Goal: Task Accomplishment & Management: Use online tool/utility

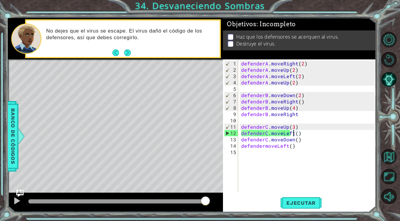
scroll to position [0, 3]
click at [300, 204] on span "Ejecutar" at bounding box center [300, 203] width 41 height 6
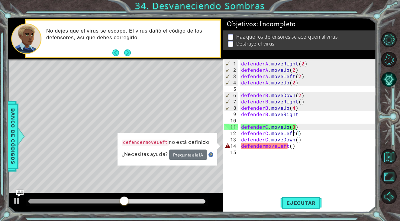
click at [299, 116] on div "defenderA . moveRight ( 2 ) defenderA . moveUp ( 2 ) defenderA . moveLeft ( 2 )…" at bounding box center [308, 133] width 137 height 146
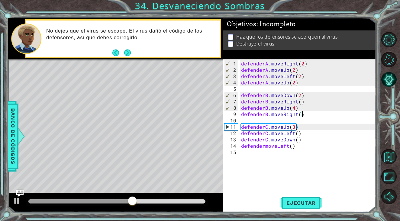
scroll to position [0, 4]
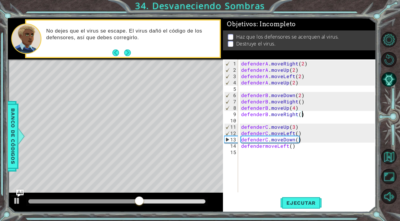
click at [301, 114] on div "defenderA . moveRight ( 2 ) defenderA . moveUp ( 2 ) defenderA . moveLeft ( 2 )…" at bounding box center [308, 133] width 137 height 146
click at [299, 114] on div "defenderA . moveRight ( 2 ) defenderA . moveUp ( 2 ) defenderA . moveLeft ( 2 )…" at bounding box center [308, 133] width 137 height 146
click at [299, 202] on span "Ejecutar" at bounding box center [300, 203] width 41 height 6
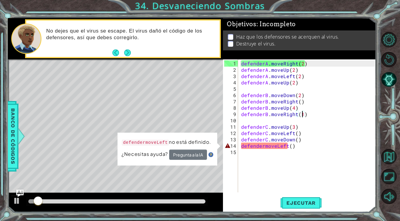
click at [292, 147] on div "defenderA . moveRight ( 2 ) defenderA . moveUp ( 2 ) defenderA . moveLeft ( 2 )…" at bounding box center [308, 133] width 137 height 146
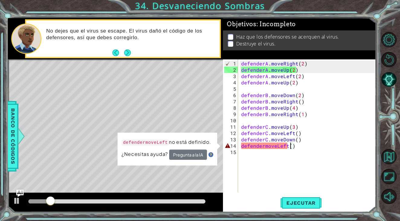
click at [265, 145] on div "defenderA . moveRight ( 2 ) defenderA . moveUp ( 2 ) defenderA . moveLeft ( 2 )…" at bounding box center [308, 133] width 137 height 146
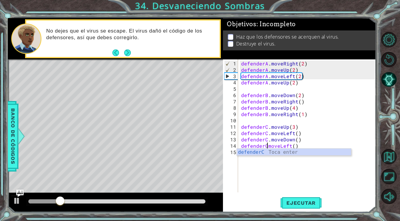
scroll to position [0, 2]
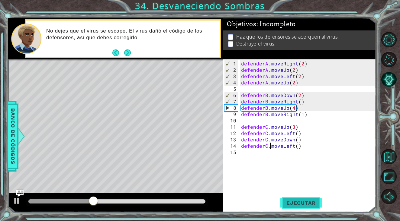
click at [292, 203] on span "Ejecutar" at bounding box center [300, 203] width 41 height 6
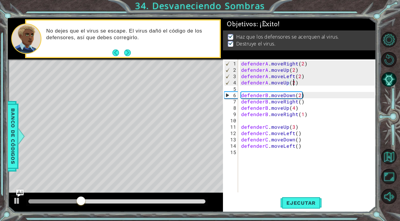
click at [294, 81] on div "defenderA . moveRight ( 2 ) defenderA . moveUp ( 2 ) defenderA . moveLeft ( 2 )…" at bounding box center [308, 133] width 137 height 146
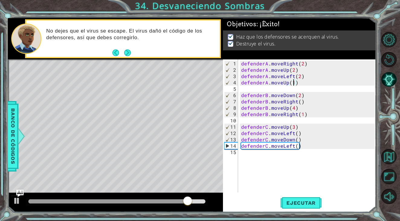
click at [298, 141] on div "defenderA . moveRight ( 2 ) defenderA . moveUp ( 2 ) defenderA . moveLeft ( 2 )…" at bounding box center [308, 133] width 137 height 146
click at [297, 140] on div "defenderA . moveRight ( 2 ) defenderA . moveUp ( 2 ) defenderA . moveLeft ( 2 )…" at bounding box center [308, 133] width 137 height 146
click at [297, 146] on div "defenderA . moveRight ( 2 ) defenderA . moveUp ( 2 ) defenderA . moveLeft ( 2 )…" at bounding box center [308, 133] width 137 height 146
type textarea "defenderC.moveLeft(1)"
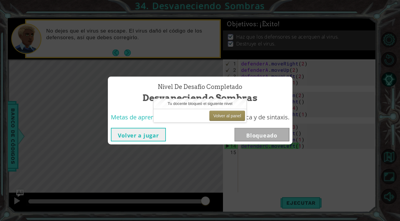
click at [151, 135] on button "Volver a jugar" at bounding box center [138, 135] width 55 height 14
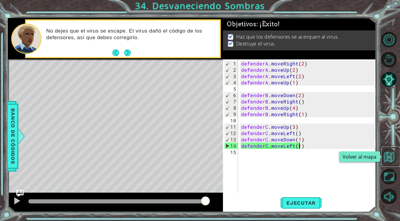
click at [389, 157] on button "Volver al mapa" at bounding box center [388, 156] width 15 height 15
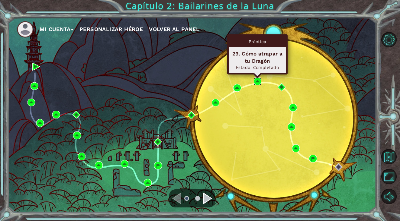
click at [256, 81] on img at bounding box center [258, 82] width 8 height 8
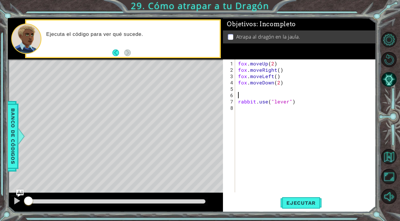
click at [244, 93] on div "[PERSON_NAME] . moveUp ( 2 ) [PERSON_NAME] . moveRight ( ) [PERSON_NAME] . move…" at bounding box center [307, 133] width 140 height 146
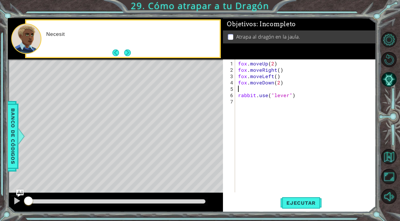
type textarea "fox.moveDown(2)"
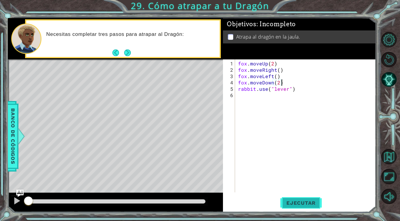
click at [293, 199] on button "Ejecutar" at bounding box center [300, 203] width 41 height 15
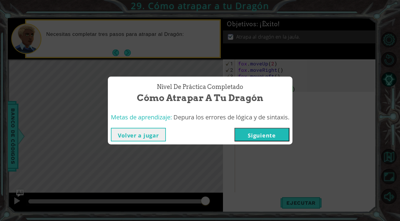
click at [149, 140] on button "Volver a jugar" at bounding box center [138, 135] width 55 height 14
